Goal: Task Accomplishment & Management: Use online tool/utility

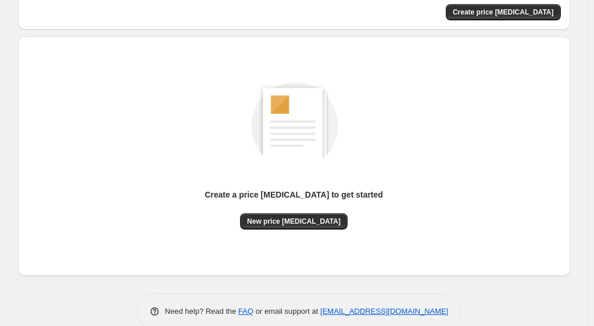
scroll to position [90, 0]
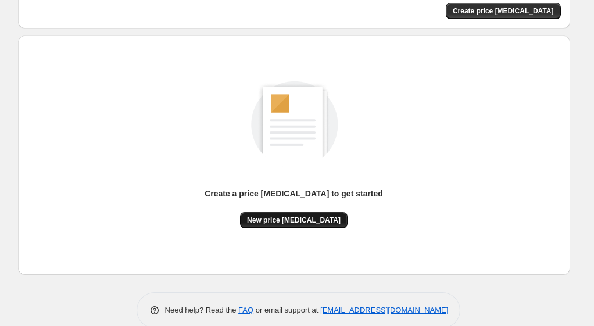
click at [291, 221] on span "New price [MEDICAL_DATA]" at bounding box center [294, 220] width 94 height 9
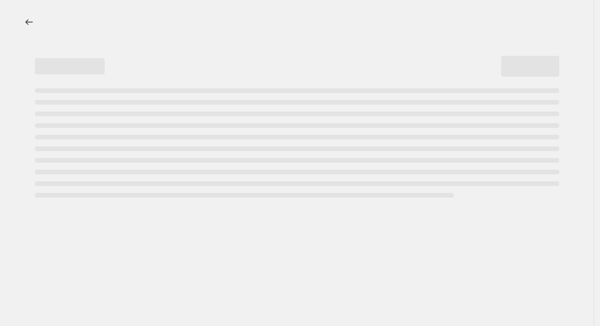
select select "percentage"
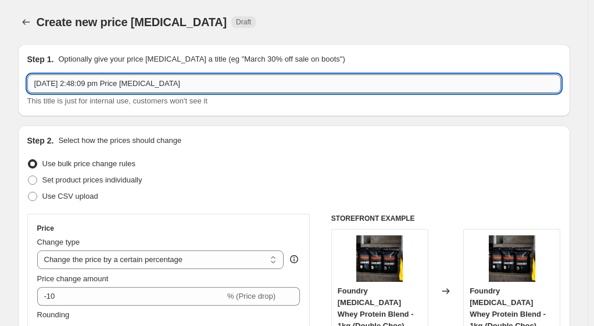
click at [245, 86] on input "[DATE] 2:48:09 pm Price [MEDICAL_DATA]" at bounding box center [294, 83] width 534 height 19
drag, startPoint x: 227, startPoint y: 85, endPoint x: -13, endPoint y: 97, distance: 239.9
click at [0, 97] on html "Home Settings Plans Skip to content Create new price [MEDICAL_DATA]. This page …" at bounding box center [297, 163] width 594 height 326
type input "C"
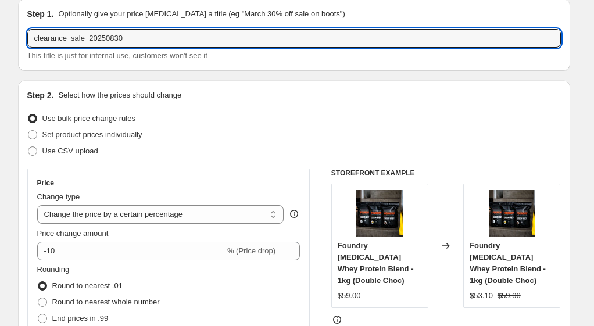
scroll to position [46, 0]
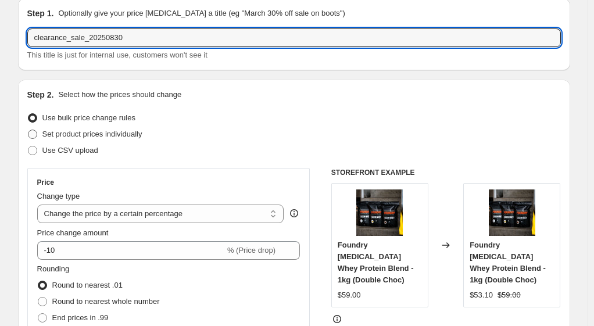
type input "clearance_sale_20250830"
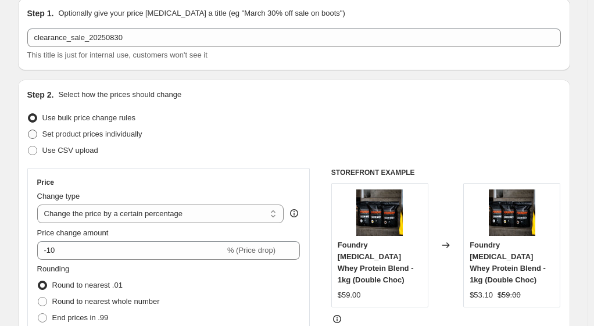
click at [34, 134] on span at bounding box center [32, 134] width 9 height 9
click at [29, 130] on input "Set product prices individually" at bounding box center [28, 130] width 1 height 1
radio input "true"
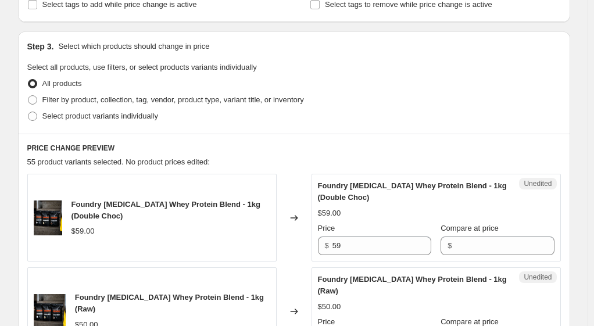
scroll to position [241, 0]
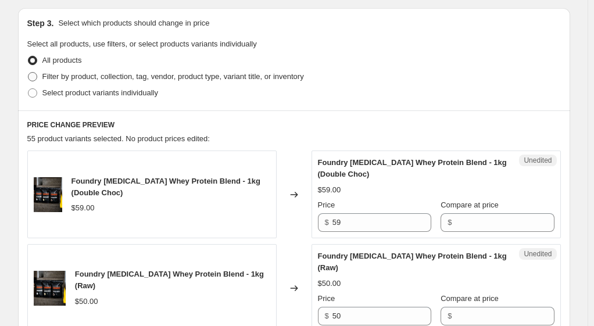
click at [36, 73] on span at bounding box center [32, 76] width 9 height 9
click at [29, 73] on input "Filter by product, collection, tag, vendor, product type, variant title, or inv…" at bounding box center [28, 72] width 1 height 1
radio input "true"
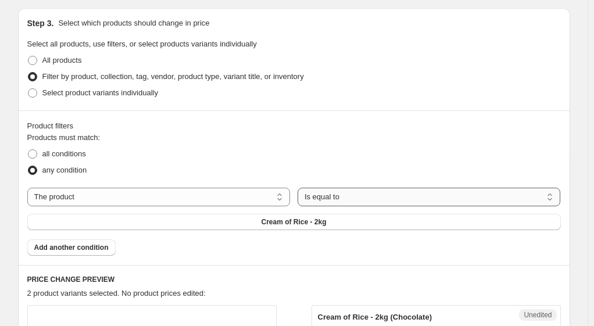
click at [368, 200] on select "Is equal to Is not equal to" at bounding box center [429, 197] width 263 height 19
click at [170, 193] on select "The product The product's collection The product's tag The product's vendor The…" at bounding box center [158, 197] width 263 height 19
select select "collection"
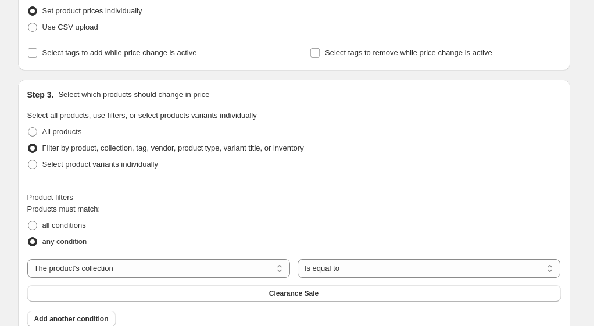
scroll to position [171, 0]
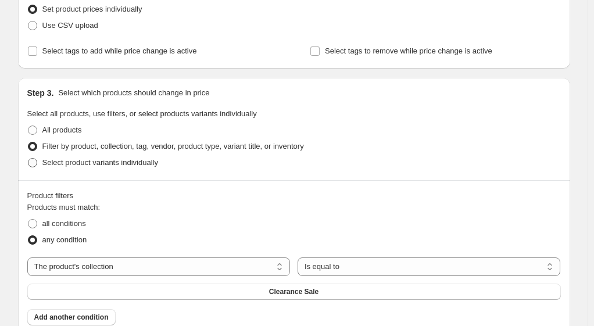
click at [35, 166] on span at bounding box center [32, 162] width 9 height 9
click at [29, 159] on input "Select product variants individually" at bounding box center [28, 158] width 1 height 1
radio input "true"
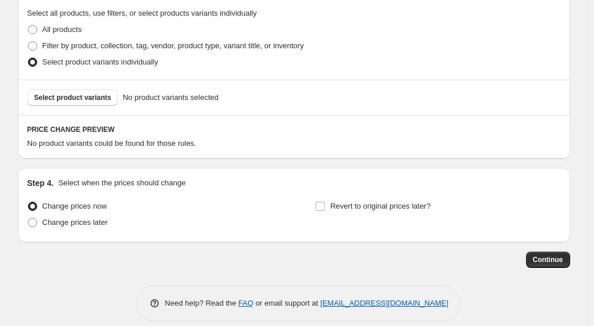
scroll to position [272, 0]
click at [104, 99] on span "Select product variants" at bounding box center [72, 96] width 77 height 9
click at [37, 43] on span at bounding box center [32, 45] width 9 height 9
click at [29, 41] on input "Filter by product, collection, tag, vendor, product type, variant title, or inv…" at bounding box center [28, 41] width 1 height 1
radio input "true"
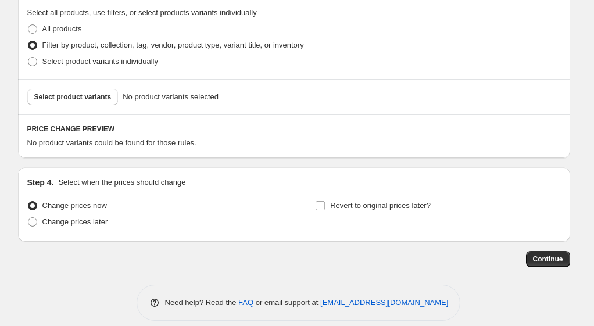
select select "collection"
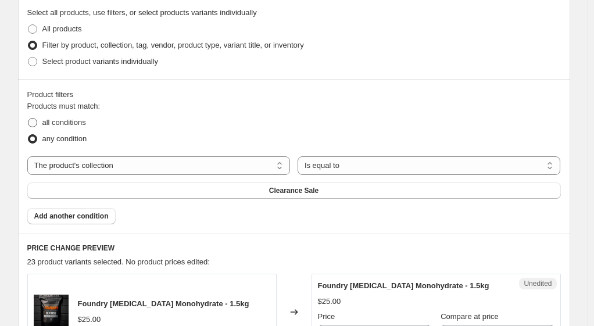
click at [37, 121] on span at bounding box center [32, 122] width 9 height 9
click at [29, 119] on input "all conditions" at bounding box center [28, 118] width 1 height 1
radio input "true"
click at [421, 183] on button "Clearance Sale" at bounding box center [294, 191] width 534 height 16
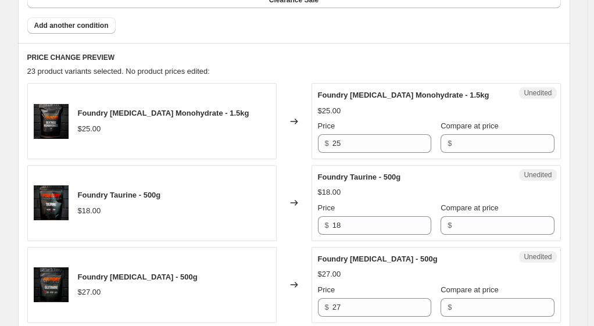
scroll to position [464, 0]
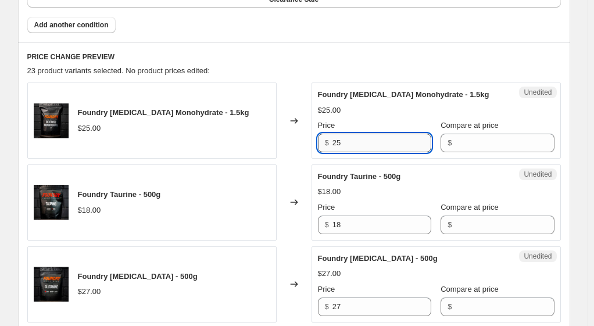
click at [368, 134] on input "25" at bounding box center [382, 143] width 99 height 19
type input "2"
type input "24.99"
click at [461, 134] on input "Compare at price" at bounding box center [504, 143] width 99 height 19
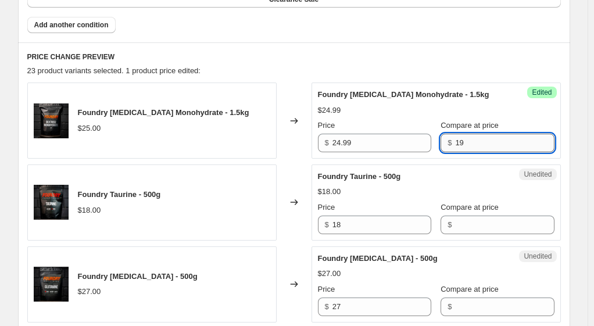
type input "1"
type input "18.99"
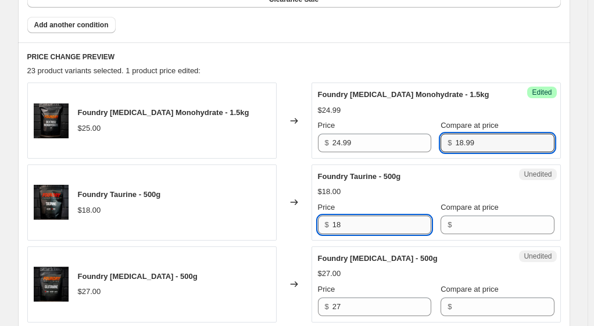
click at [363, 200] on div "Foundry Taurine - 500g $18.00 Price $ 18 Compare at price $" at bounding box center [436, 202] width 237 height 63
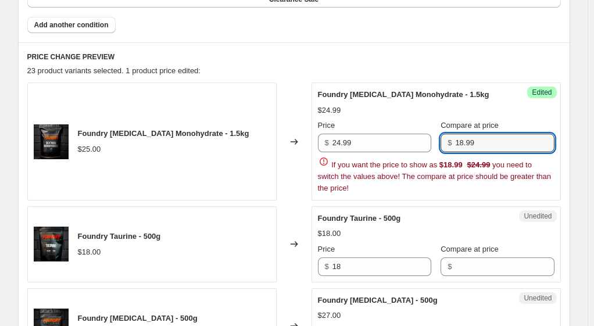
drag, startPoint x: 485, startPoint y: 123, endPoint x: 457, endPoint y: 119, distance: 28.1
click at [457, 134] on div "$ 18.99" at bounding box center [497, 143] width 113 height 19
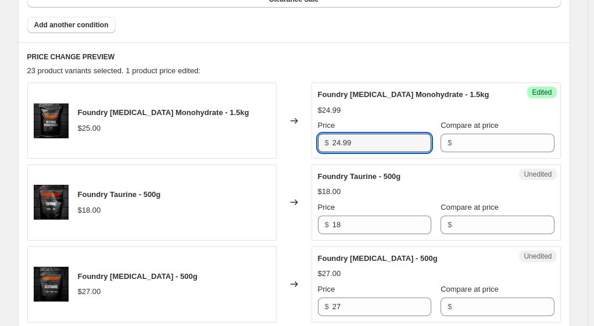
drag, startPoint x: 404, startPoint y: 122, endPoint x: 297, endPoint y: 119, distance: 107.1
click at [297, 119] on div "Foundry [MEDICAL_DATA] Monohydrate - 1.5kg $25.00 Changed to Success Edited Fou…" at bounding box center [294, 121] width 534 height 76
paste input "18"
type input "18.99"
click at [473, 134] on input "Compare at price" at bounding box center [504, 143] width 99 height 19
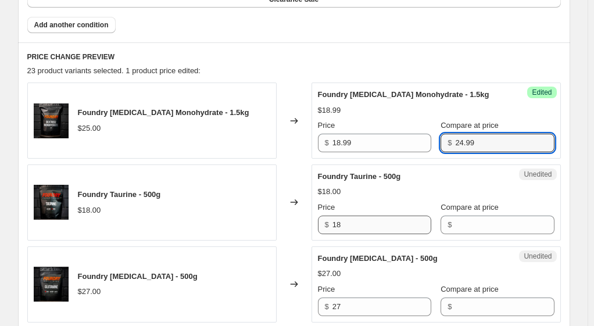
type input "24.99"
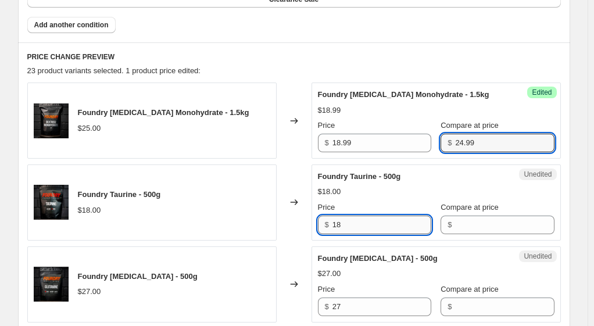
click at [365, 216] on input "18" at bounding box center [382, 225] width 99 height 19
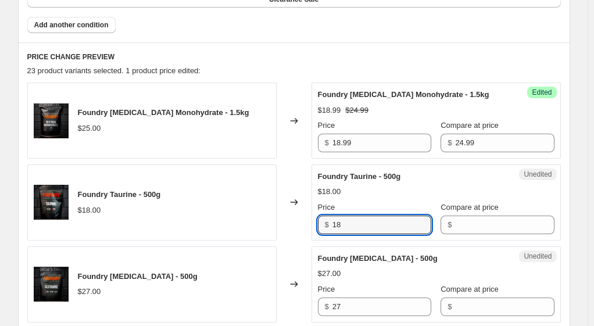
drag, startPoint x: 375, startPoint y: 199, endPoint x: 316, endPoint y: 198, distance: 58.2
click at [316, 198] on div "Unedited Foundry Taurine - 500g $18.00 Price $ 18 Compare at price $" at bounding box center [437, 203] width 250 height 76
type input "19.99"
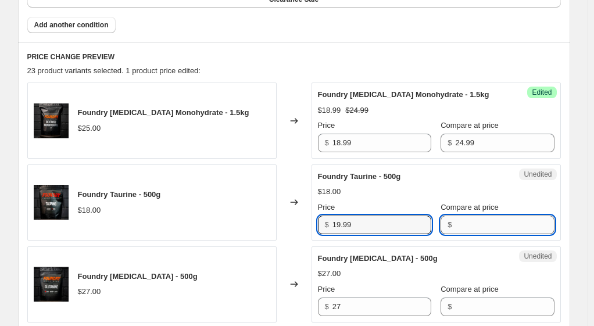
click at [480, 216] on input "Compare at price" at bounding box center [504, 225] width 99 height 19
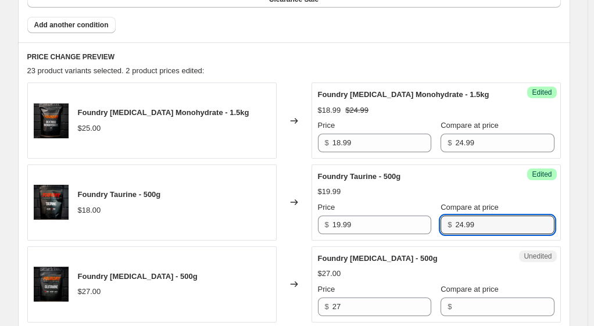
type input "24.99"
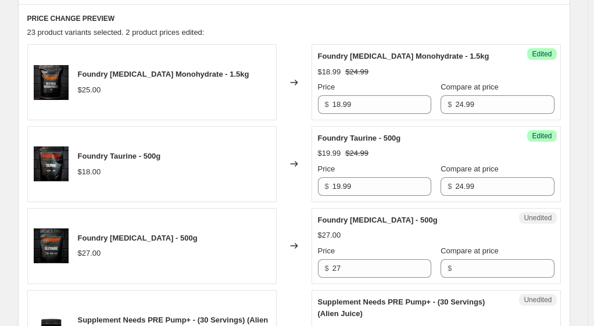
scroll to position [503, 0]
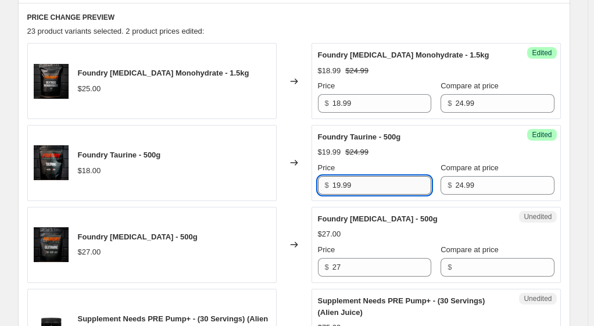
click at [380, 176] on input "19.99" at bounding box center [382, 185] width 99 height 19
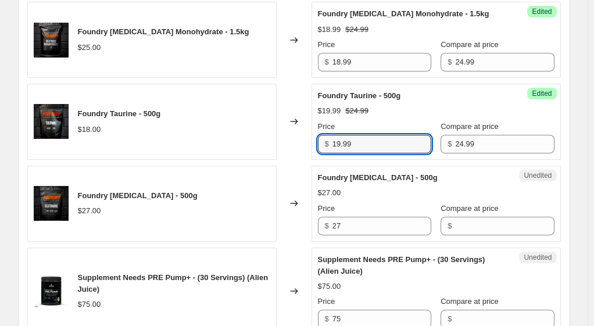
scroll to position [545, 0]
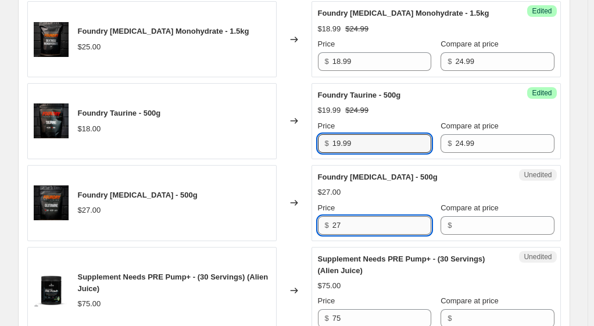
click at [382, 216] on input "27" at bounding box center [382, 225] width 99 height 19
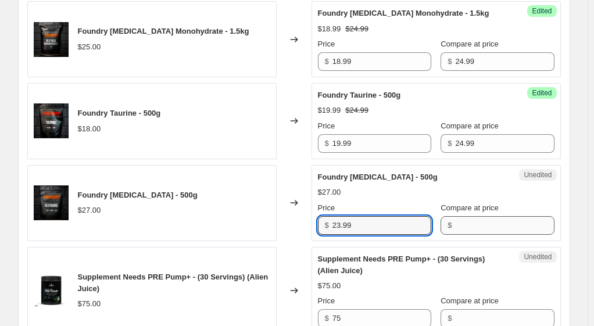
type input "23.99"
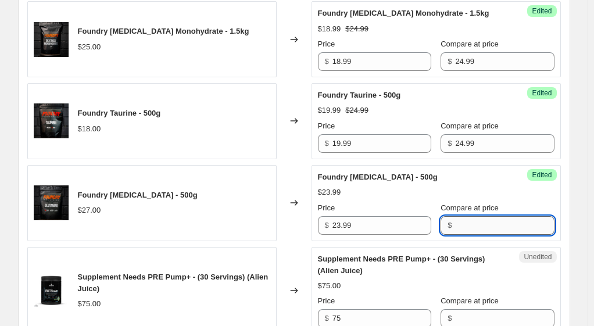
click at [471, 216] on input "Compare at price" at bounding box center [504, 225] width 99 height 19
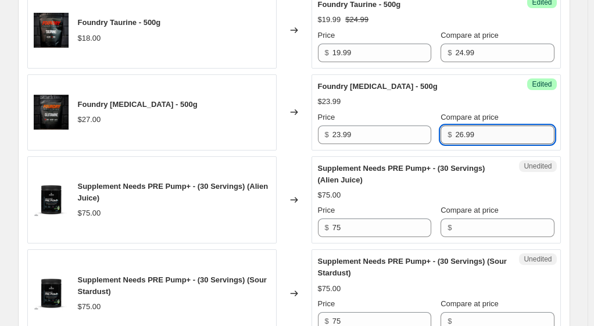
scroll to position [635, 0]
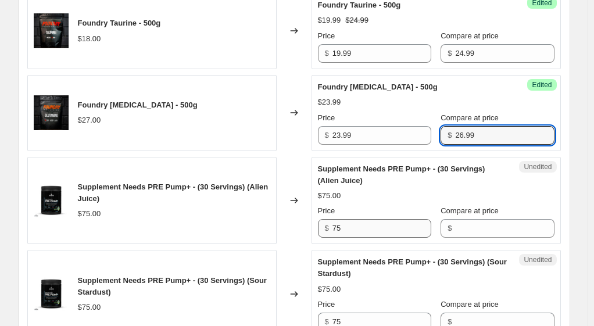
type input "26.99"
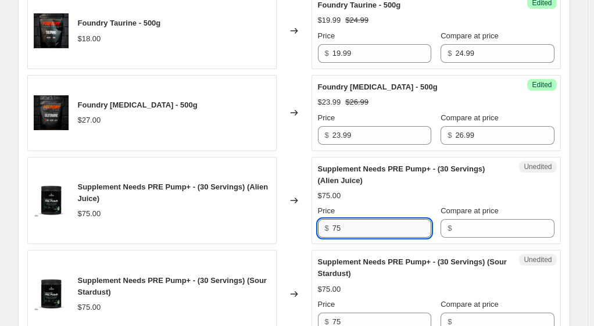
click at [349, 219] on input "75" at bounding box center [382, 228] width 99 height 19
type input "7"
type input "59.99"
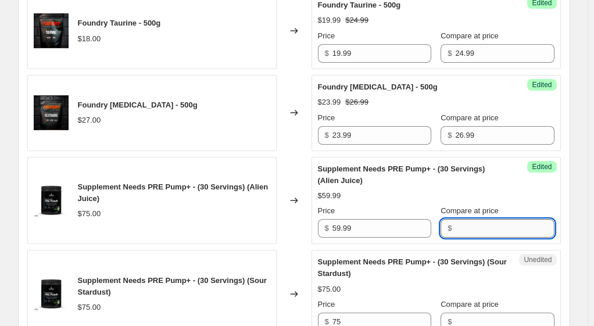
click at [461, 219] on input "Compare at price" at bounding box center [504, 228] width 99 height 19
type input "79.99"
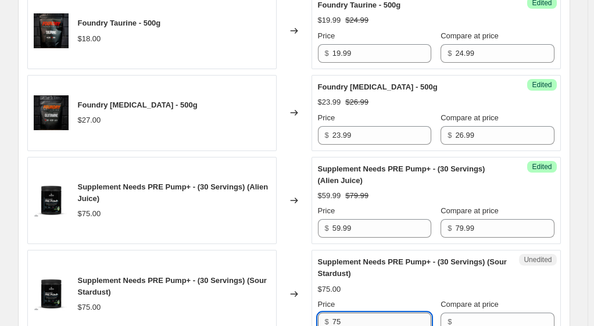
click at [368, 313] on input "75" at bounding box center [382, 322] width 99 height 19
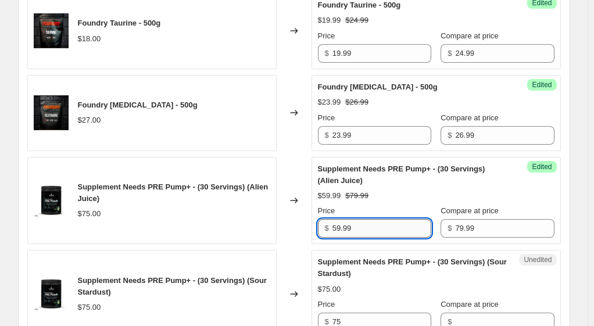
click at [371, 219] on input "59.99" at bounding box center [382, 228] width 99 height 19
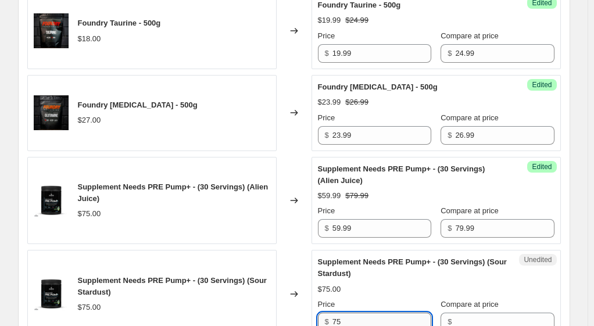
click at [370, 313] on input "75" at bounding box center [382, 322] width 99 height 19
paste input "59.99"
type input "59.99"
click at [462, 313] on input "Compare at price" at bounding box center [504, 322] width 99 height 19
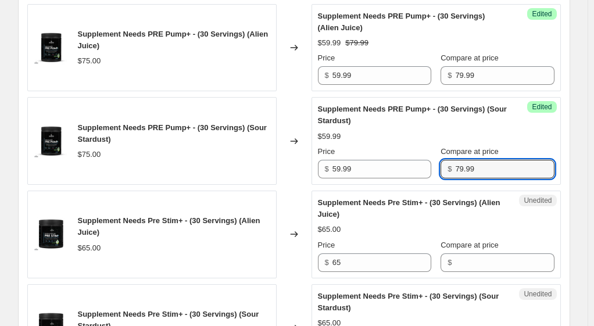
scroll to position [793, 0]
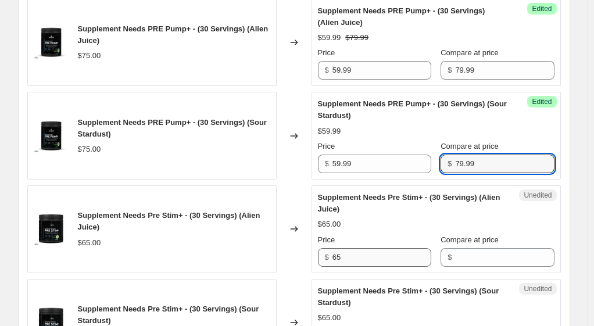
type input "79.99"
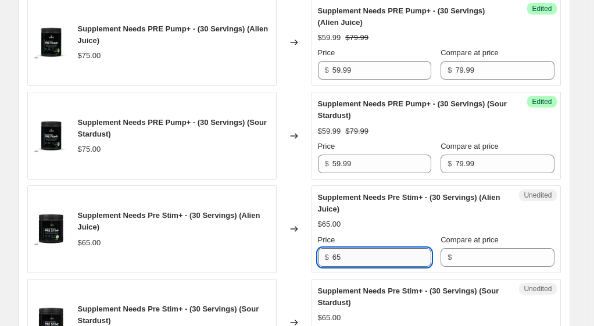
click at [380, 248] on input "65" at bounding box center [382, 257] width 99 height 19
type input "6"
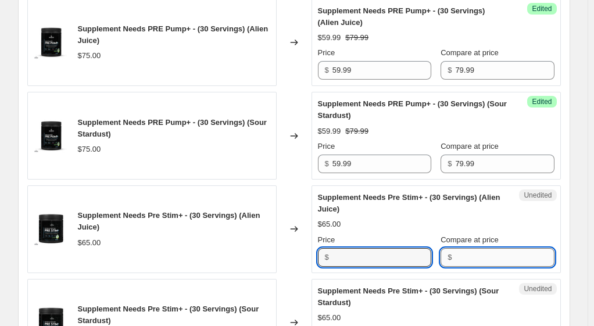
type input "65"
click at [455, 248] on input "Compare at price" at bounding box center [504, 257] width 99 height 19
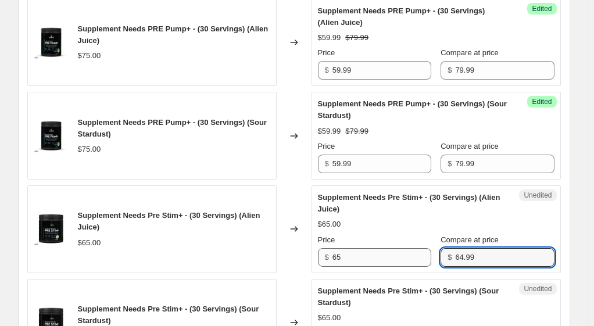
type input "64.99"
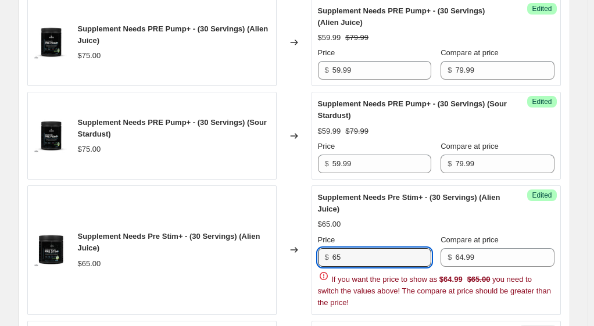
drag, startPoint x: 359, startPoint y: 232, endPoint x: 308, endPoint y: 227, distance: 51.4
click at [308, 227] on div "Supplement Needs Pre Stim+ - (30 Servings) (Alien Juice) $65.00 Changed to Succ…" at bounding box center [294, 251] width 534 height 130
type input "49.99"
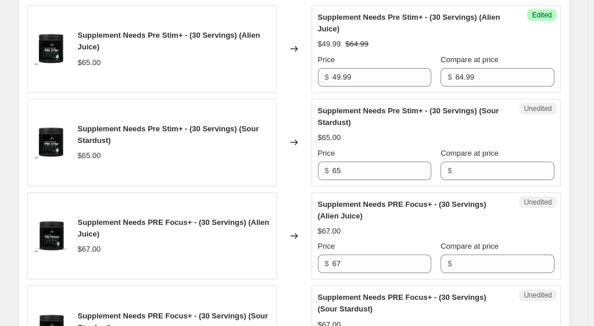
scroll to position [975, 0]
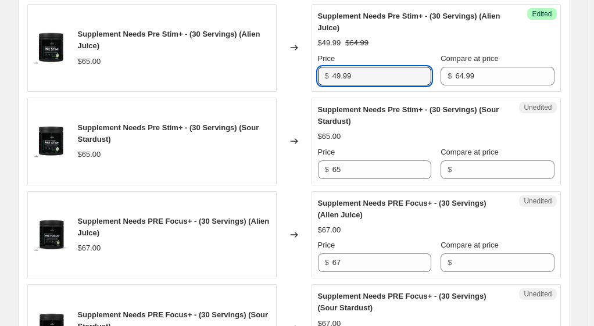
drag, startPoint x: 373, startPoint y: 50, endPoint x: 327, endPoint y: 49, distance: 45.4
click at [327, 67] on div "$ 49.99" at bounding box center [374, 76] width 113 height 19
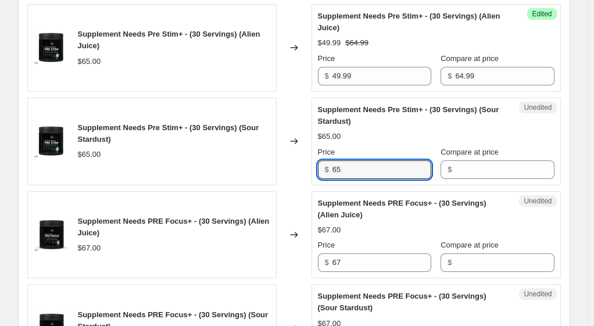
drag, startPoint x: 362, startPoint y: 140, endPoint x: 318, endPoint y: 144, distance: 44.4
click at [318, 144] on div "Unedited Supplement Needs Pre Stim+ - (30 Servings) (Sour Stardust) $65.00 Pric…" at bounding box center [437, 142] width 250 height 88
paste input "49.99"
type input "49.99"
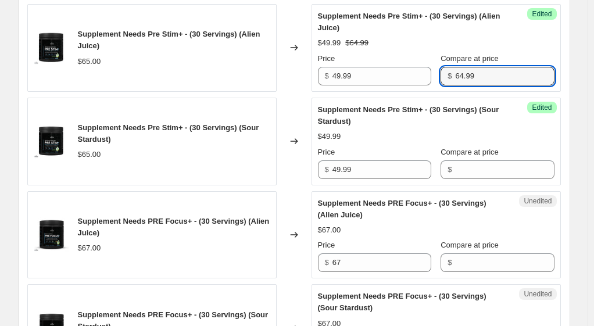
drag, startPoint x: 471, startPoint y: 50, endPoint x: 433, endPoint y: 43, distance: 38.4
click at [441, 67] on div "$ 64.99" at bounding box center [497, 76] width 113 height 19
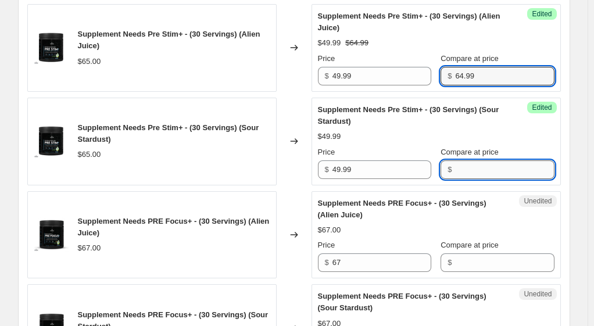
click at [463, 161] on input "Compare at price" at bounding box center [504, 170] width 99 height 19
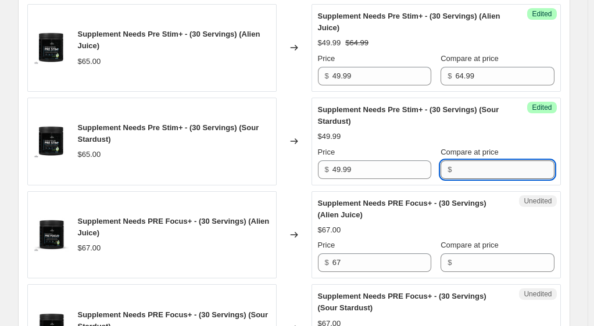
paste input "64.99"
type input "64.99"
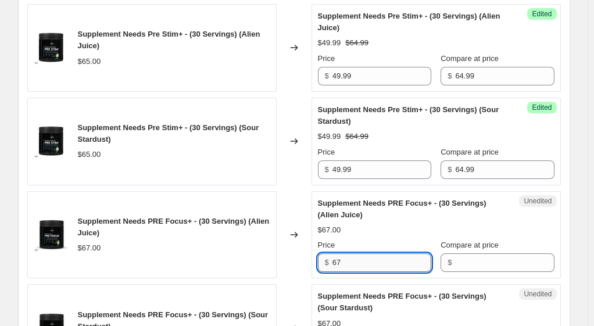
click at [377, 254] on input "67" at bounding box center [382, 263] width 99 height 19
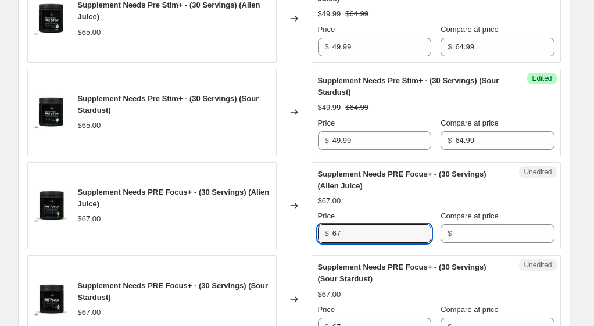
scroll to position [1000, 0]
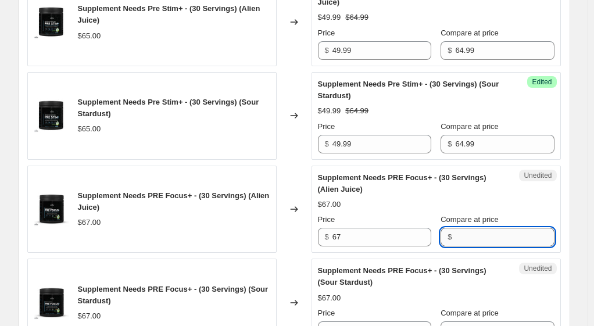
click at [458, 228] on input "Compare at price" at bounding box center [504, 237] width 99 height 19
type input "69.99"
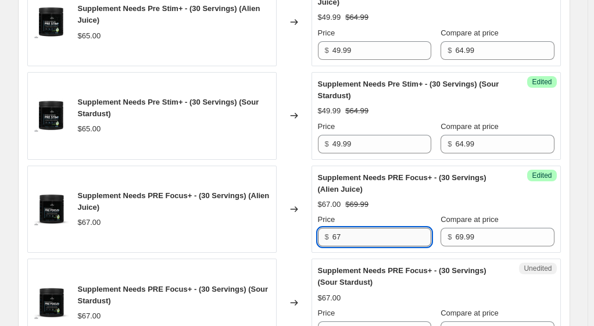
click at [393, 228] on input "67" at bounding box center [382, 237] width 99 height 19
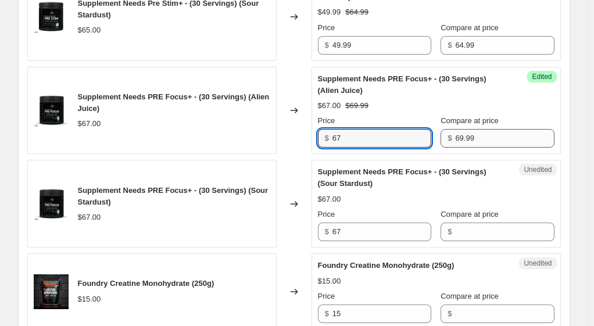
scroll to position [1107, 0]
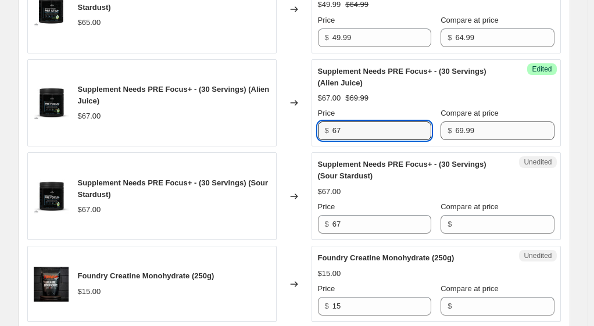
type input "6"
type input "52.99"
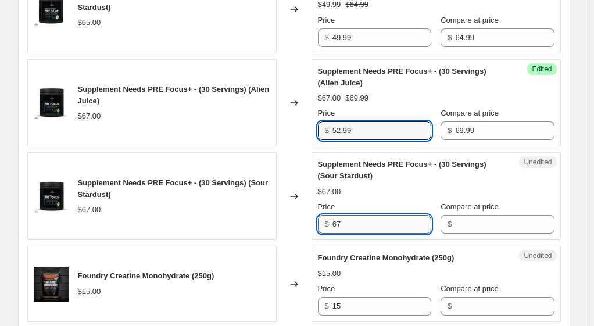
click at [365, 215] on input "67" at bounding box center [382, 224] width 99 height 19
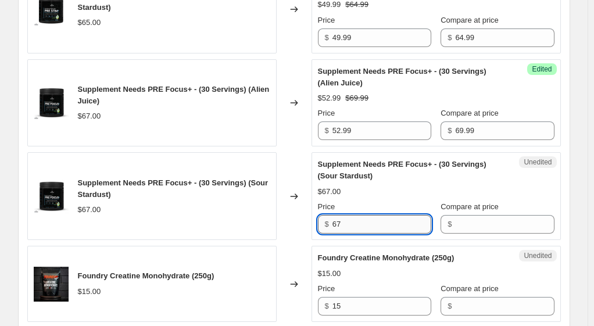
type input "6"
type input "52.99"
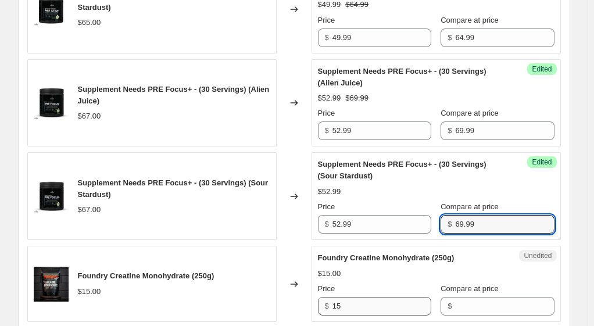
type input "69.99"
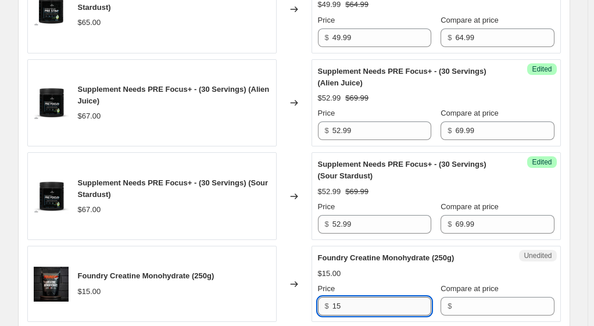
click at [361, 297] on input "15" at bounding box center [382, 306] width 99 height 19
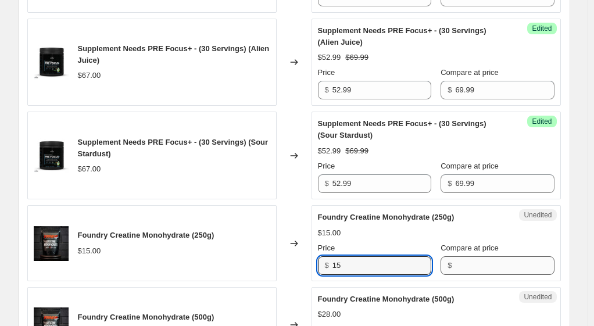
scroll to position [1150, 0]
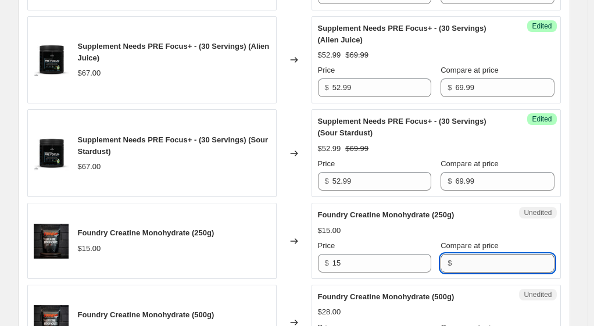
click at [462, 254] on input "Compare at price" at bounding box center [504, 263] width 99 height 19
type input "16.99"
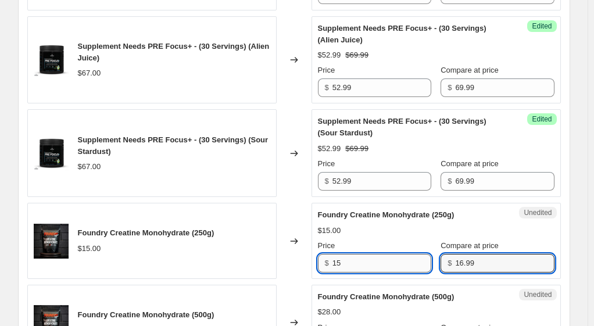
click at [386, 254] on input "15" at bounding box center [382, 263] width 99 height 19
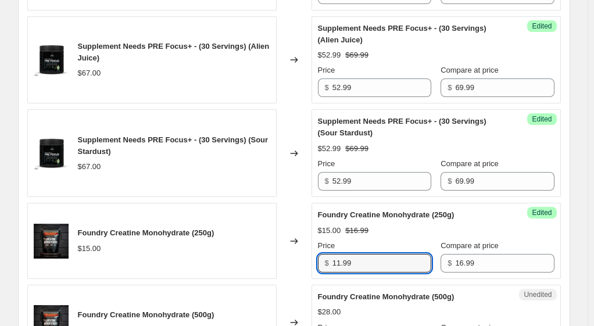
type input "11.99"
click at [561, 227] on div "Success Edited Foundry Creatine Monohydrate (250g) $15.00 $16.99 Price $ 11.99 …" at bounding box center [437, 241] width 250 height 76
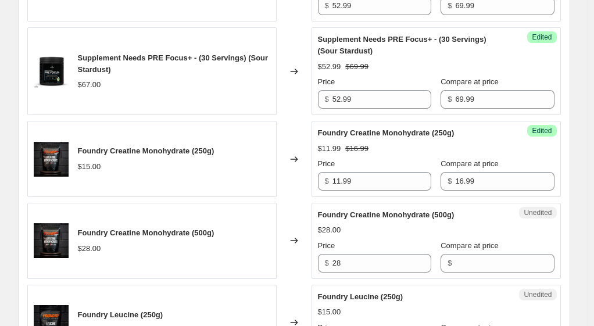
scroll to position [1234, 0]
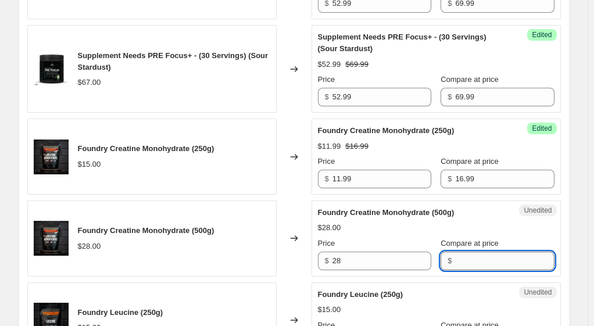
click at [472, 252] on input "Compare at price" at bounding box center [504, 261] width 99 height 19
type input "29.99"
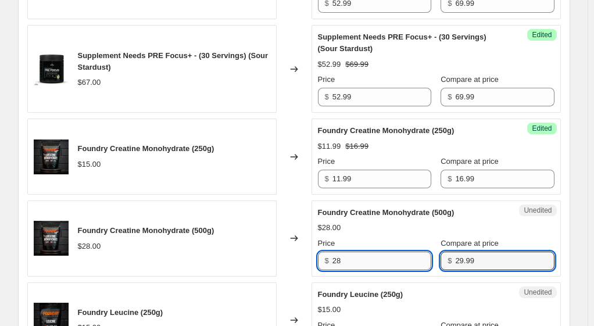
click at [353, 252] on input "28" at bounding box center [382, 261] width 99 height 19
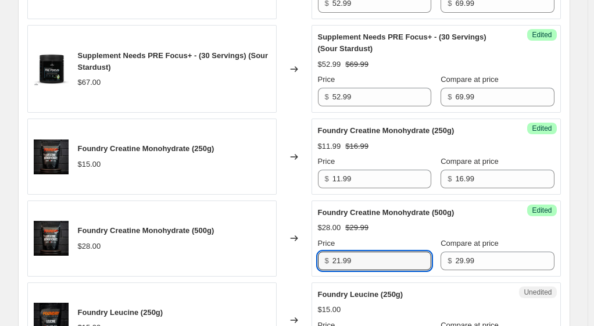
type input "21.99"
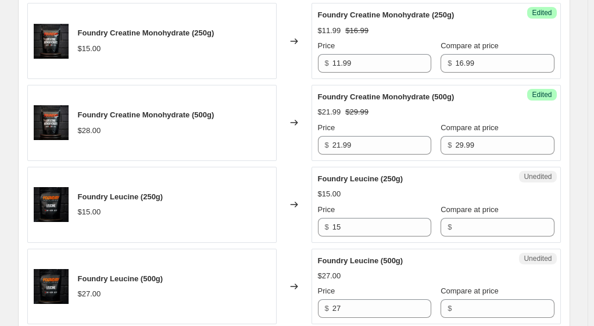
scroll to position [1351, 0]
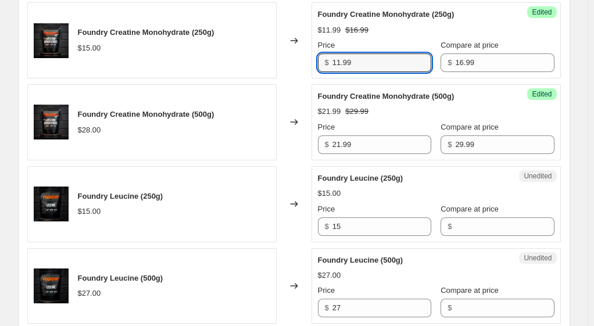
drag, startPoint x: 377, startPoint y: 36, endPoint x: 312, endPoint y: 33, distance: 65.8
click at [312, 33] on div "Foundry Creatine Monohydrate (250g) $15.00 Changed to Success Edited Foundry Cr…" at bounding box center [294, 40] width 534 height 76
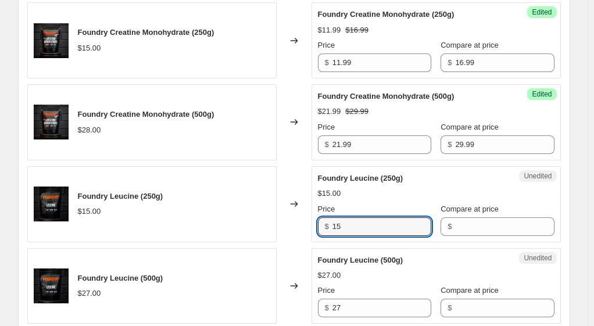
drag, startPoint x: 355, startPoint y: 192, endPoint x: 327, endPoint y: 193, distance: 27.9
click at [327, 218] on div "$ 15" at bounding box center [374, 227] width 113 height 19
paste input "1.99"
type input "11.99"
click at [466, 218] on input "Compare at price" at bounding box center [504, 227] width 99 height 19
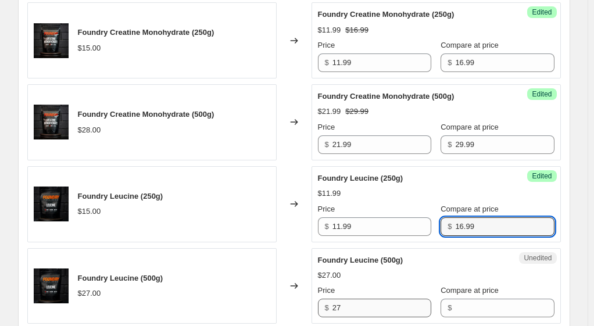
type input "16.99"
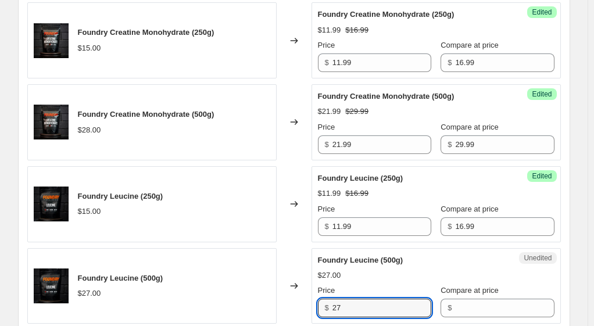
drag, startPoint x: 362, startPoint y: 278, endPoint x: 314, endPoint y: 276, distance: 47.7
click at [314, 276] on div "Unedited Foundry Leucine (500g) $27.00 Price $ 27 Compare at price $" at bounding box center [437, 286] width 250 height 76
type input "21.99"
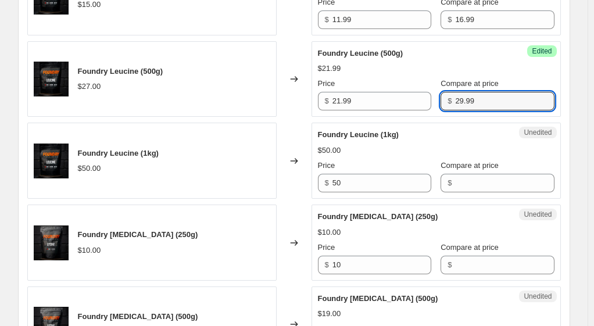
scroll to position [1556, 0]
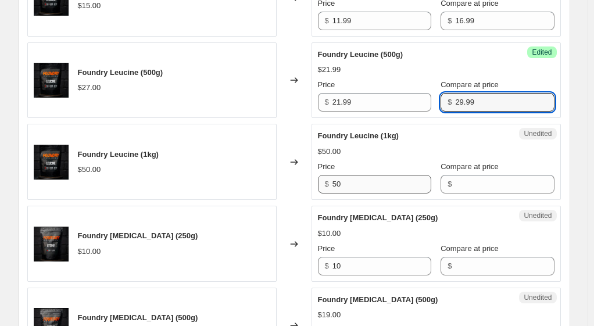
type input "29.99"
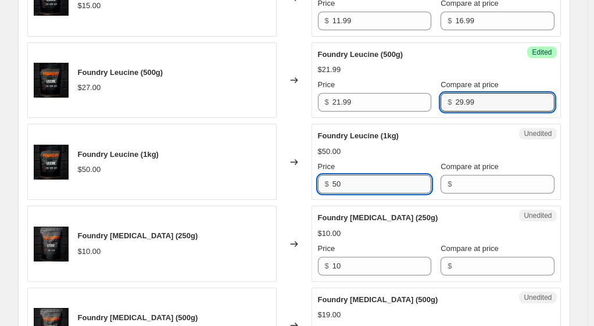
click at [376, 175] on input "50" at bounding box center [382, 184] width 99 height 19
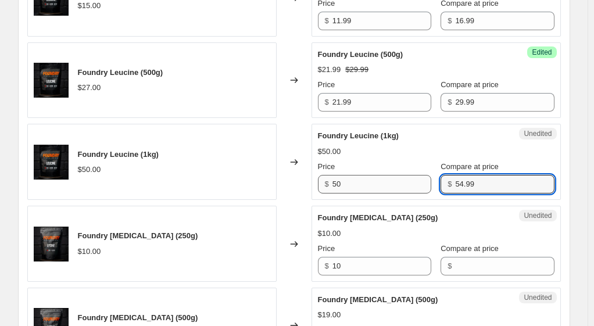
type input "54.99"
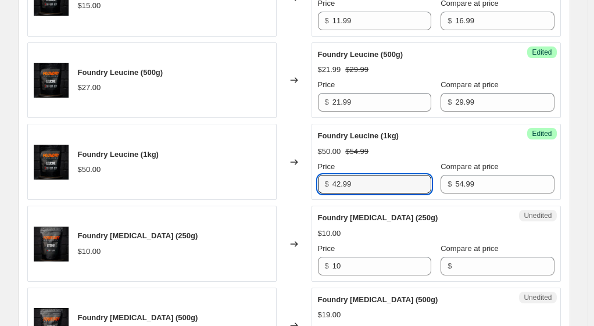
type input "42.99"
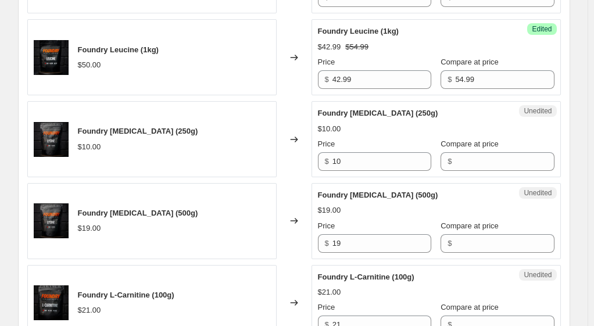
scroll to position [1662, 0]
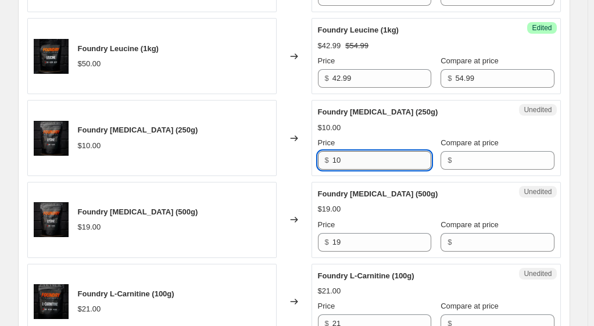
click at [392, 151] on input "10" at bounding box center [382, 160] width 99 height 19
click at [458, 151] on input "Compare at price" at bounding box center [504, 160] width 99 height 19
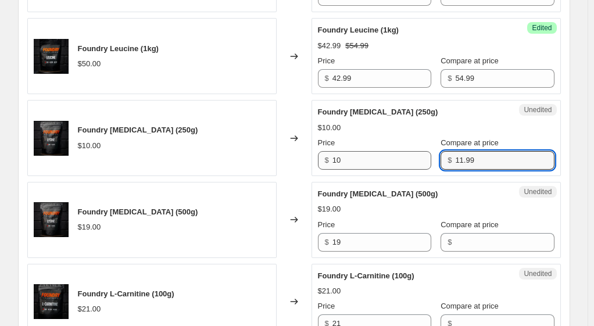
type input "11.99"
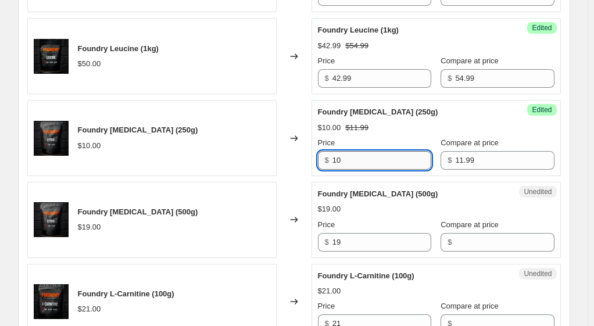
click at [386, 151] on input "10" at bounding box center [382, 160] width 99 height 19
type input "1"
type input "9.99"
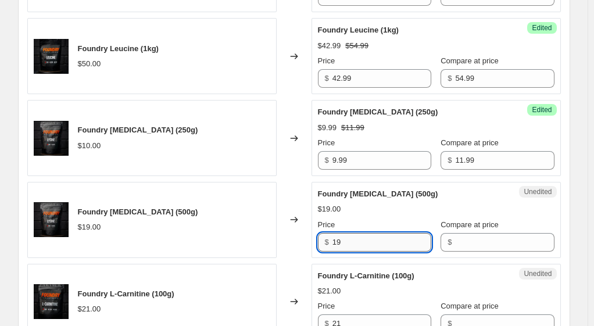
click at [369, 233] on input "19" at bounding box center [382, 242] width 99 height 19
click at [455, 233] on input "Compare at price" at bounding box center [504, 242] width 99 height 19
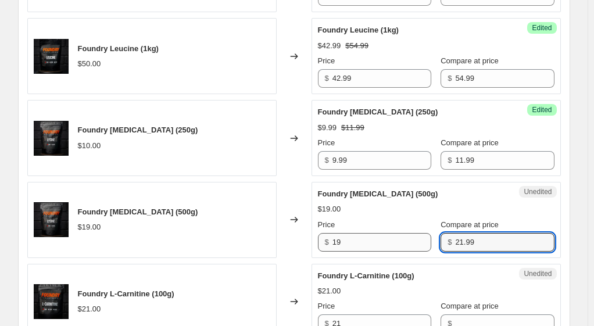
type input "21.99"
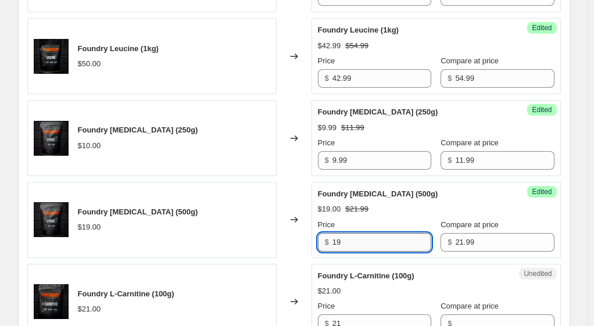
click at [371, 233] on input "19" at bounding box center [382, 242] width 99 height 19
type input "1"
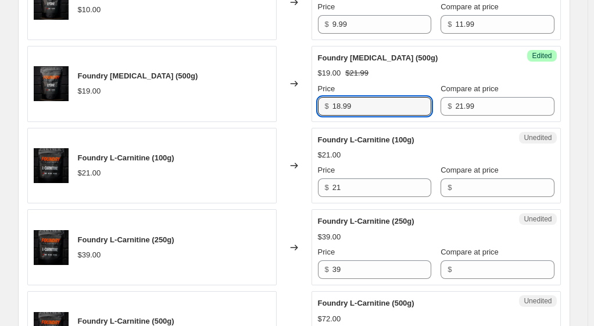
scroll to position [1807, 0]
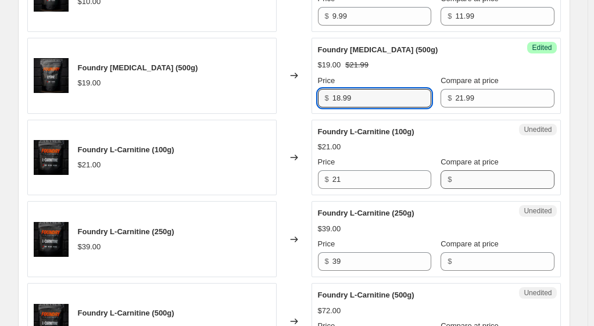
type input "18.99"
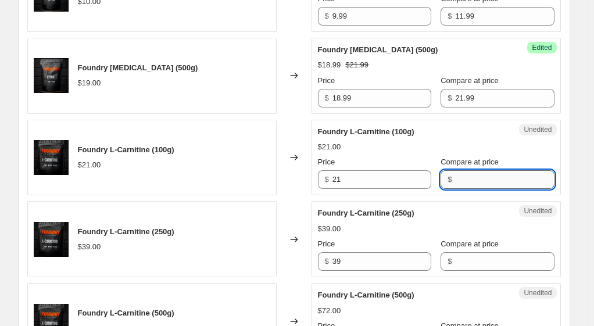
click at [462, 170] on input "Compare at price" at bounding box center [504, 179] width 99 height 19
type input "21.99"
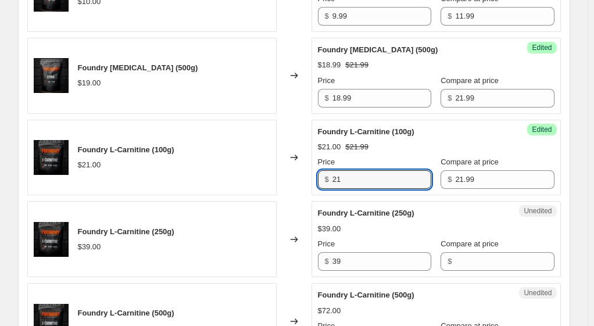
drag, startPoint x: 375, startPoint y: 145, endPoint x: 297, endPoint y: 135, distance: 78.6
click at [297, 135] on div "Foundry L-Carnitine (100g) $21.00 Changed to Success Edited Foundry L-Carnitine…" at bounding box center [294, 158] width 534 height 76
type input "1"
type input "18.99"
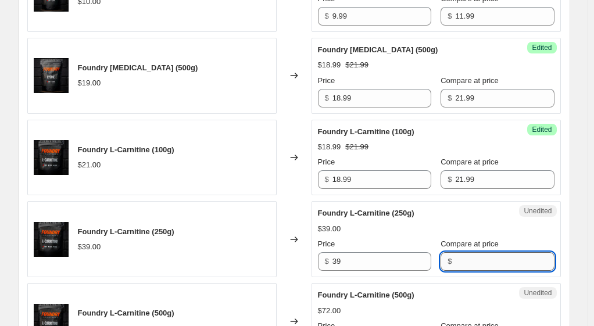
click at [473, 252] on input "Compare at price" at bounding box center [504, 261] width 99 height 19
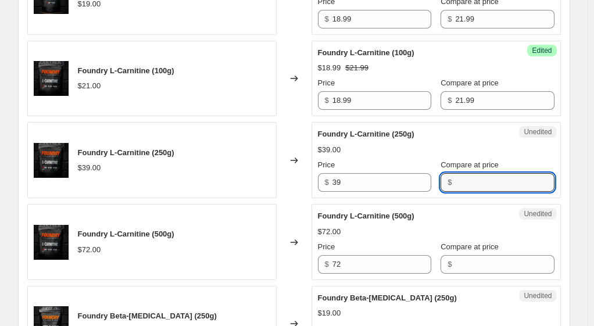
scroll to position [1884, 0]
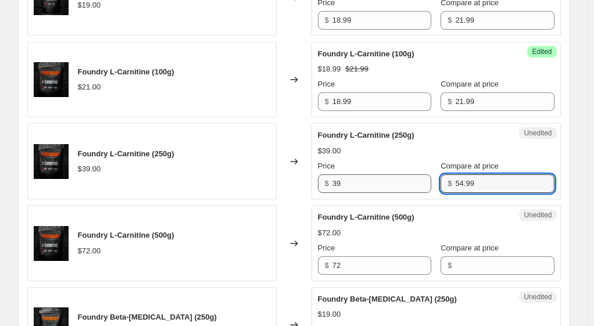
type input "54.99"
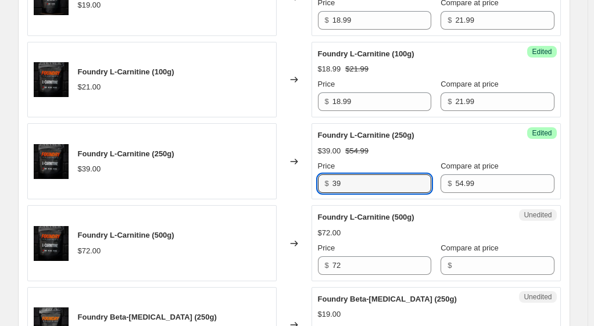
drag, startPoint x: 361, startPoint y: 149, endPoint x: 302, endPoint y: 147, distance: 58.2
click at [302, 147] on div "Foundry L-Carnitine (250g) $39.00 Changed to Success Edited Foundry L-Carnitine…" at bounding box center [294, 161] width 534 height 76
click at [379, 174] on input "39" at bounding box center [382, 183] width 99 height 19
click at [372, 174] on input "39" at bounding box center [382, 183] width 99 height 19
type input "39.99"
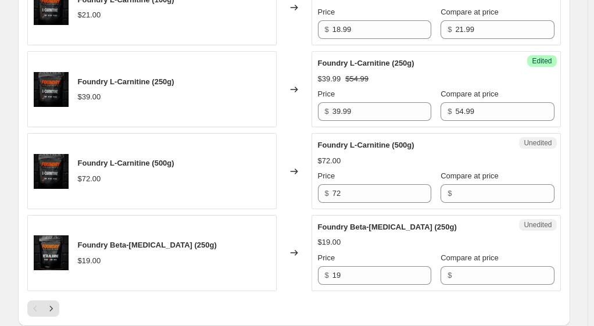
scroll to position [1958, 0]
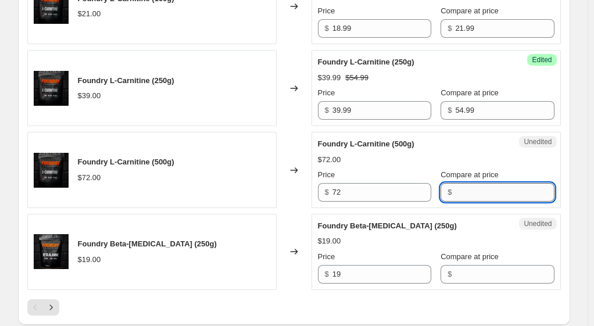
click at [459, 183] on input "Compare at price" at bounding box center [504, 192] width 99 height 19
type input "8"
type input "94.99"
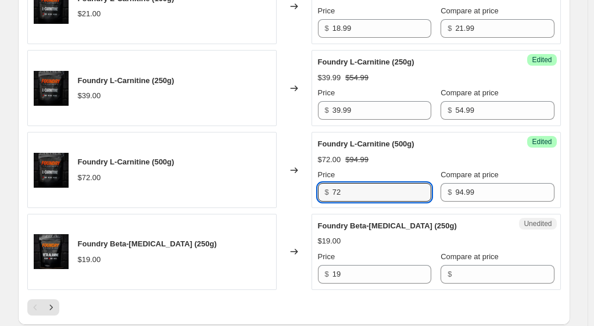
drag, startPoint x: 361, startPoint y: 159, endPoint x: 320, endPoint y: 160, distance: 40.1
click at [320, 183] on div "$ 72" at bounding box center [374, 192] width 113 height 19
click at [363, 183] on input "72" at bounding box center [382, 192] width 99 height 19
type input "72.99"
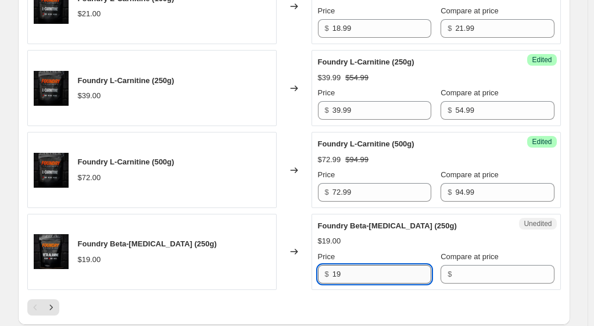
click at [387, 265] on input "19" at bounding box center [382, 274] width 99 height 19
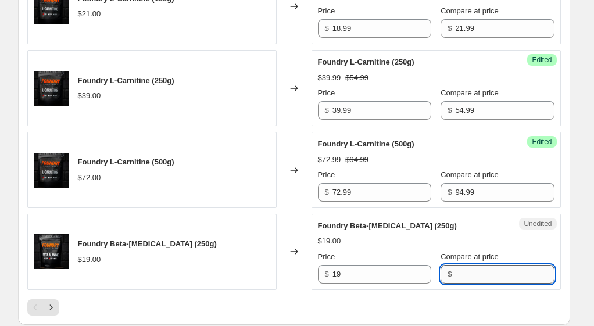
click at [469, 265] on input "Compare at price" at bounding box center [504, 274] width 99 height 19
type input "19.99"
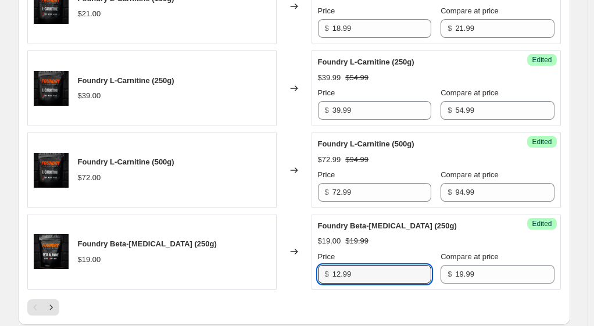
click at [341, 265] on input "12.99" at bounding box center [382, 274] width 99 height 19
type input "13.99"
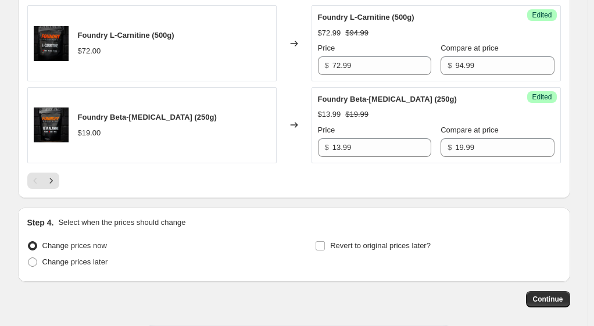
scroll to position [2086, 0]
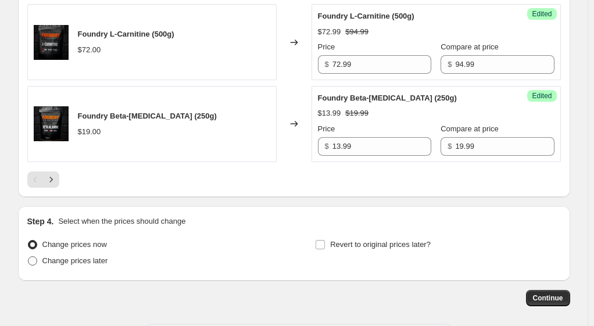
click at [37, 257] on span at bounding box center [32, 261] width 9 height 9
click at [29, 257] on input "Change prices later" at bounding box center [28, 257] width 1 height 1
radio input "true"
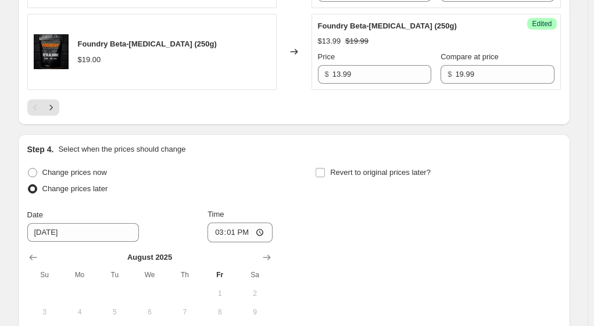
scroll to position [2164, 0]
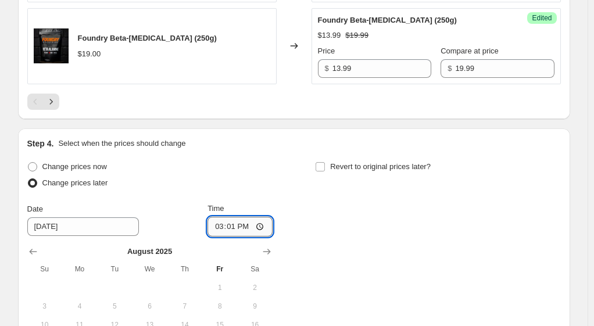
click at [243, 217] on input "15:01" at bounding box center [240, 227] width 65 height 20
click at [264, 217] on input "15:01" at bounding box center [240, 227] width 65 height 20
click at [347, 199] on div "Change prices now Change prices later Date [DATE] Time 08:00 [DATE] Su Mo Tu We…" at bounding box center [294, 274] width 534 height 231
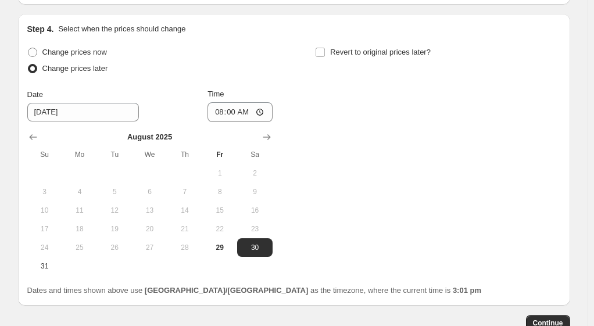
scroll to position [2322, 0]
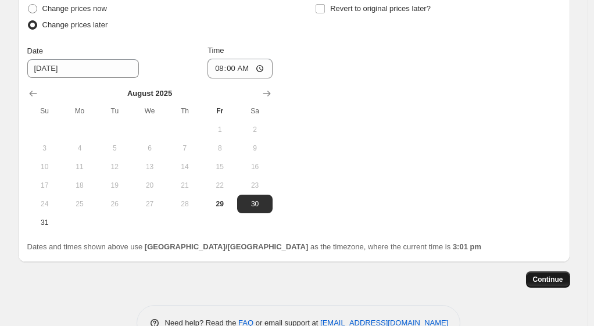
click at [547, 275] on span "Continue" at bounding box center [548, 279] width 30 height 9
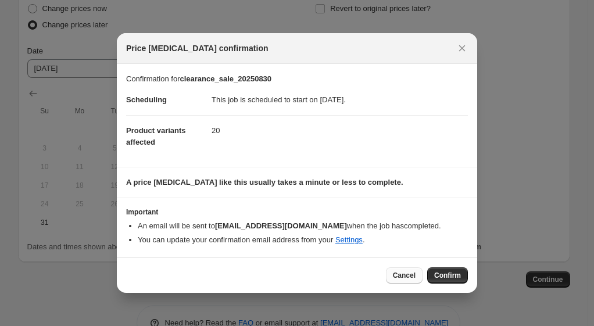
click at [415, 278] on span "Cancel" at bounding box center [404, 275] width 23 height 9
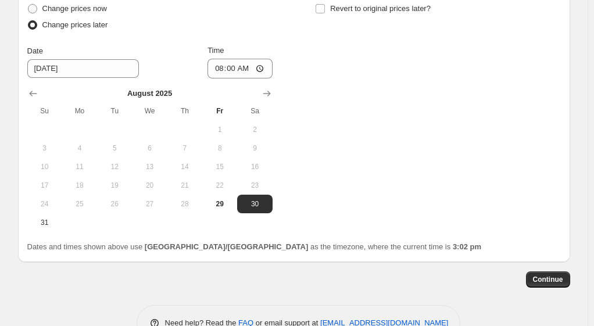
scroll to position [2284, 0]
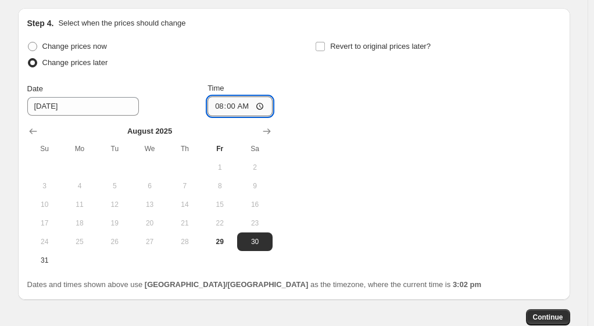
click at [229, 97] on input "08:00" at bounding box center [240, 107] width 65 height 20
click at [225, 97] on input "08:00" at bounding box center [240, 107] width 65 height 20
type input "07:50"
click at [548, 313] on span "Continue" at bounding box center [548, 317] width 30 height 9
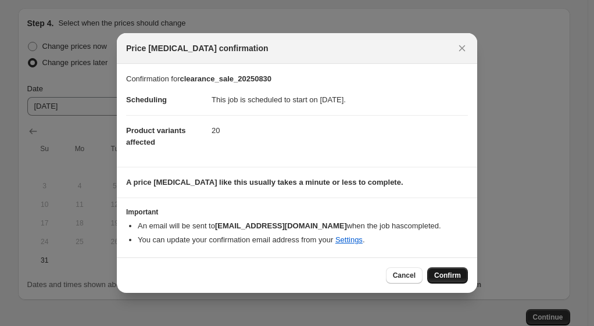
click at [453, 276] on span "Confirm" at bounding box center [447, 275] width 27 height 9
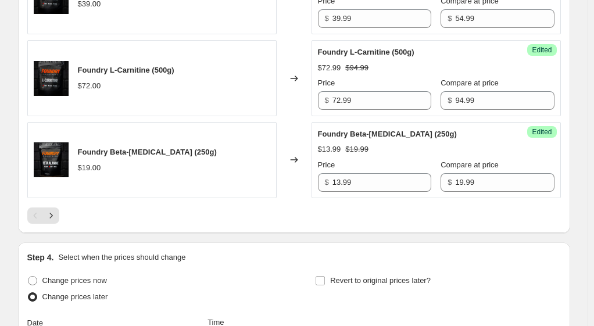
scroll to position [2393, 0]
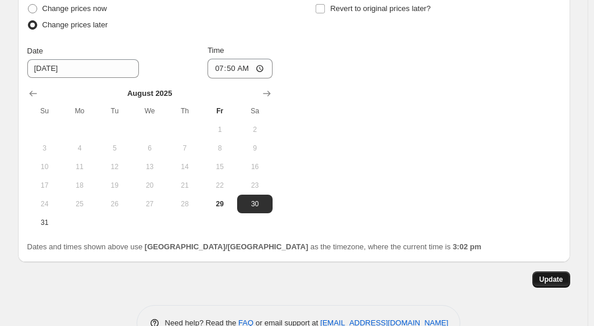
click at [550, 275] on span "Update" at bounding box center [552, 279] width 24 height 9
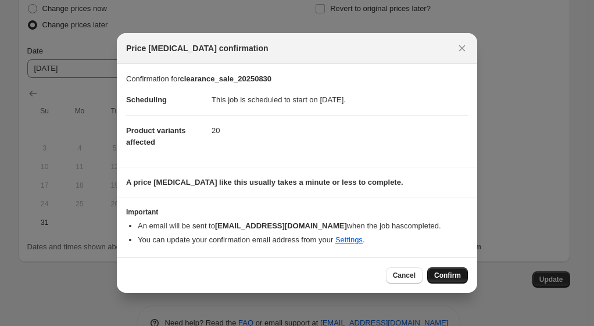
click at [450, 278] on span "Confirm" at bounding box center [447, 275] width 27 height 9
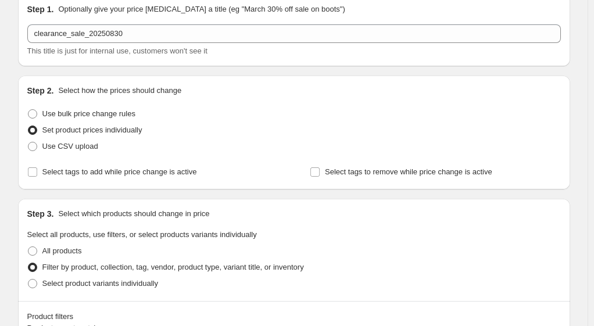
scroll to position [0, 0]
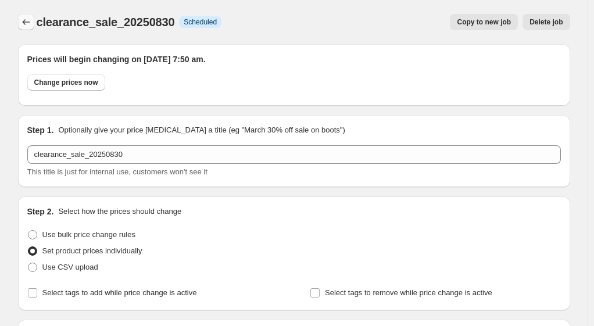
click at [29, 20] on icon "Price change jobs" at bounding box center [26, 22] width 12 height 12
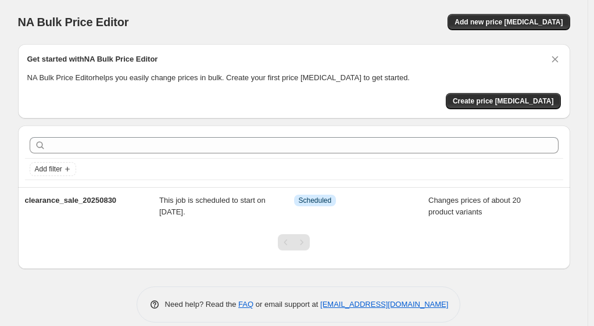
scroll to position [12, 0]
